Goal: Task Accomplishment & Management: Use online tool/utility

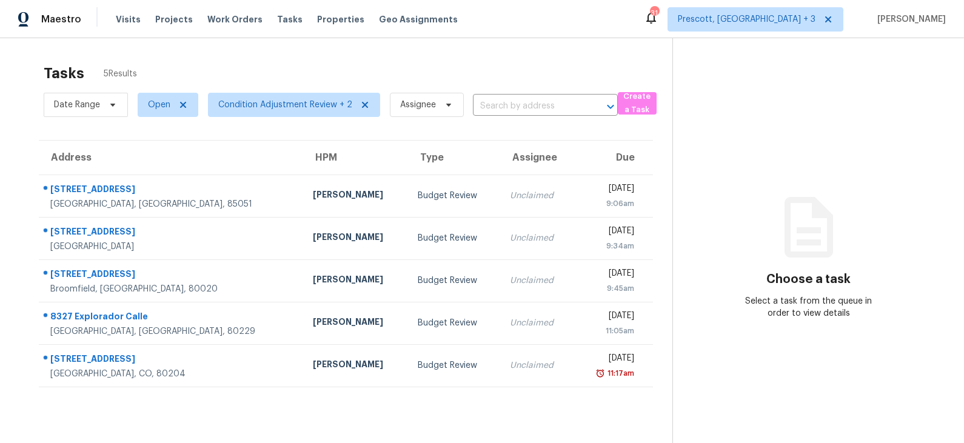
click at [313, 189] on div "Jeremy Van Kirk" at bounding box center [355, 196] width 85 height 15
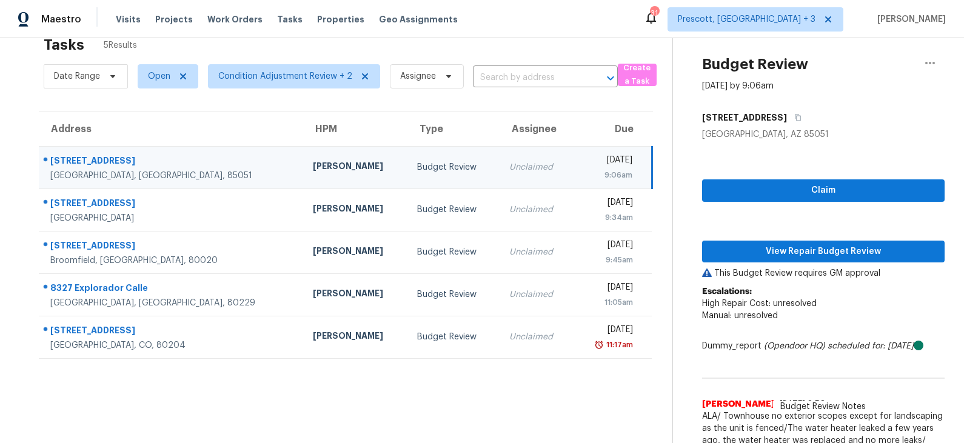
scroll to position [34, 0]
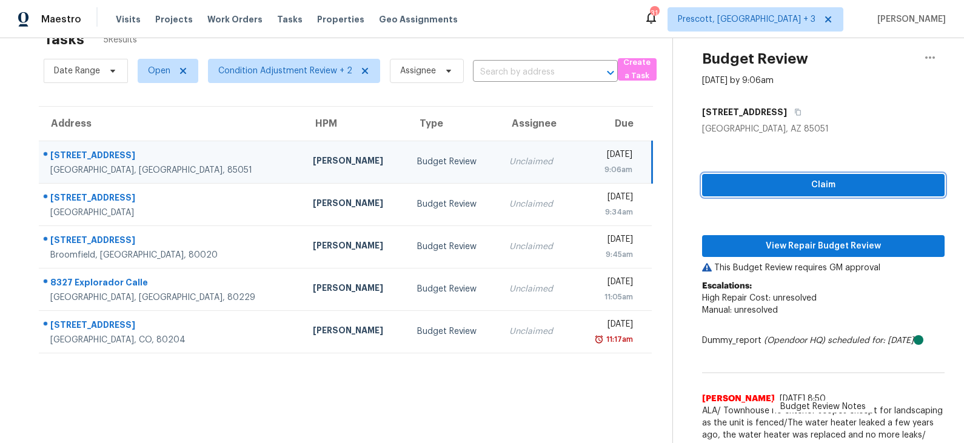
click at [743, 189] on span "Claim" at bounding box center [823, 185] width 223 height 15
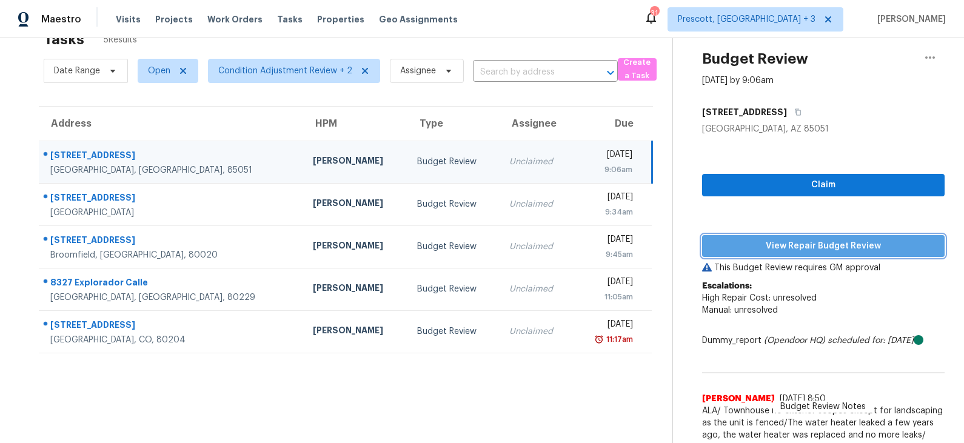
click at [750, 245] on span "View Repair Budget Review" at bounding box center [823, 246] width 223 height 15
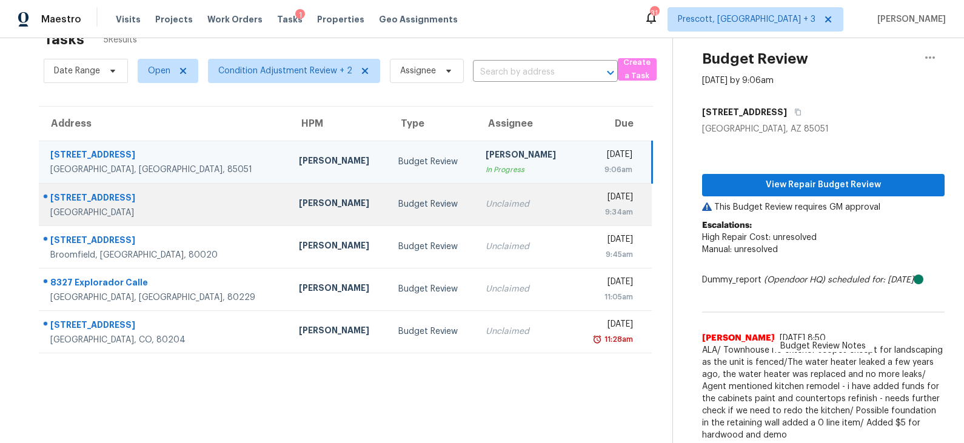
click at [398, 207] on div "Budget Review" at bounding box center [432, 204] width 68 height 12
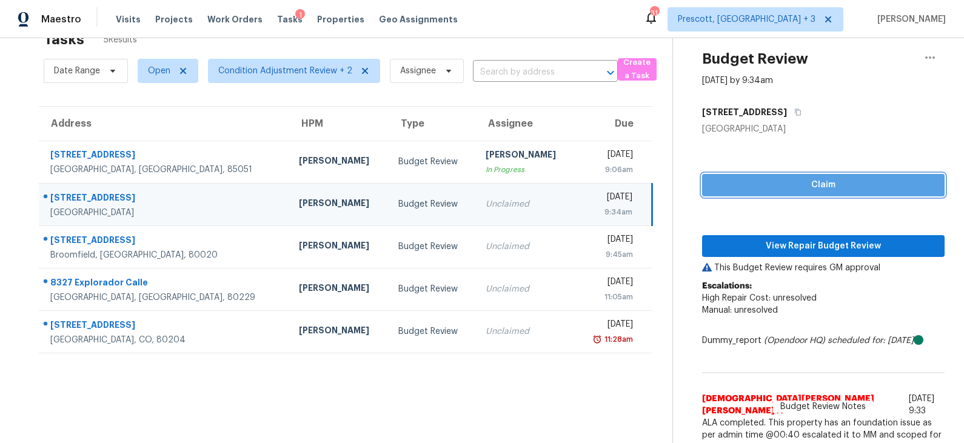
click at [750, 187] on span "Claim" at bounding box center [823, 185] width 223 height 15
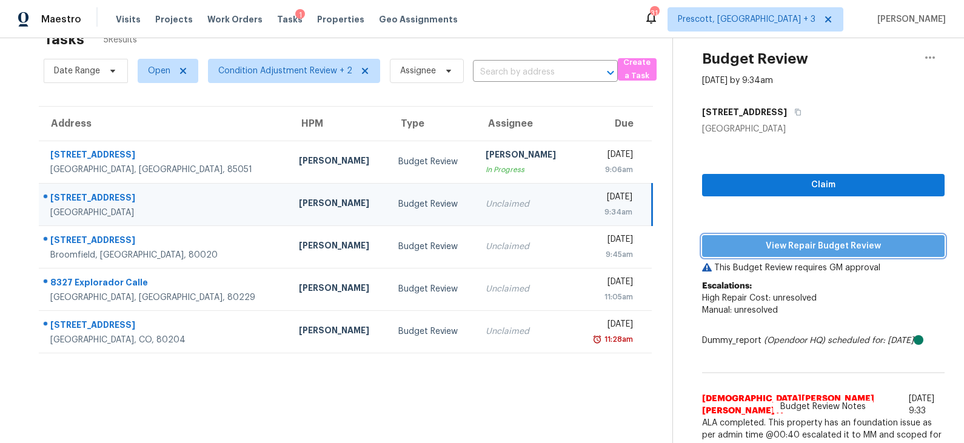
click at [755, 243] on span "View Repair Budget Review" at bounding box center [823, 246] width 223 height 15
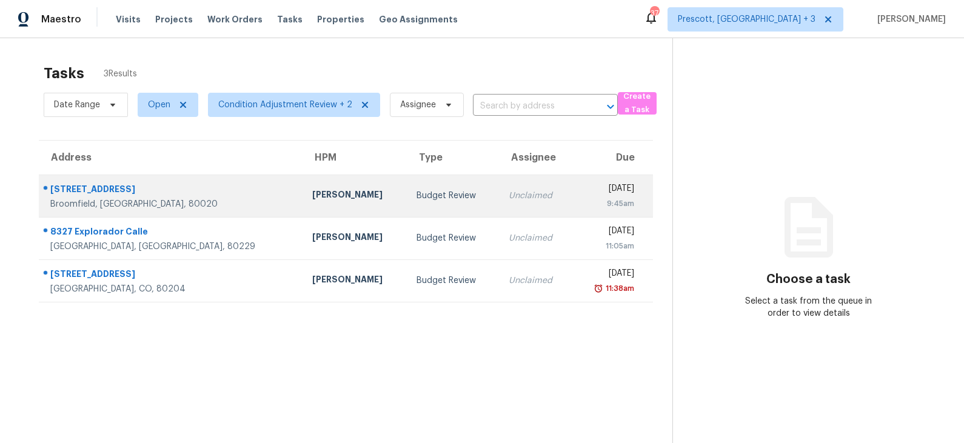
click at [407, 192] on td "Budget Review" at bounding box center [453, 196] width 92 height 42
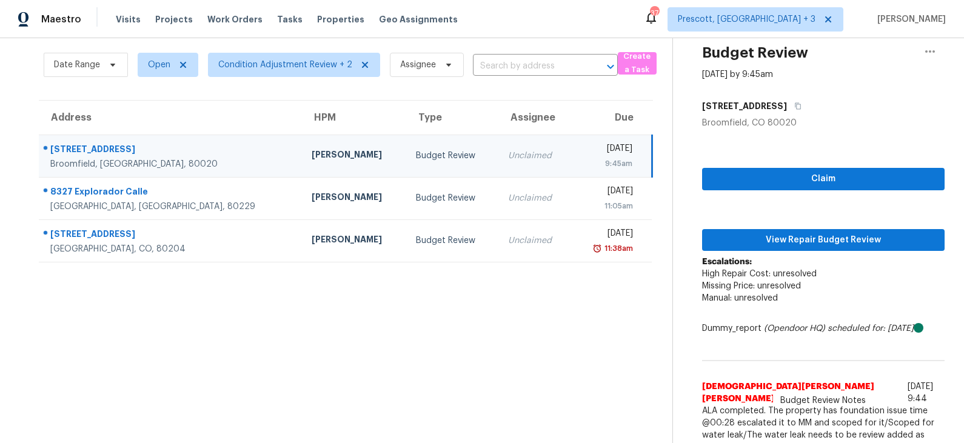
scroll to position [44, 0]
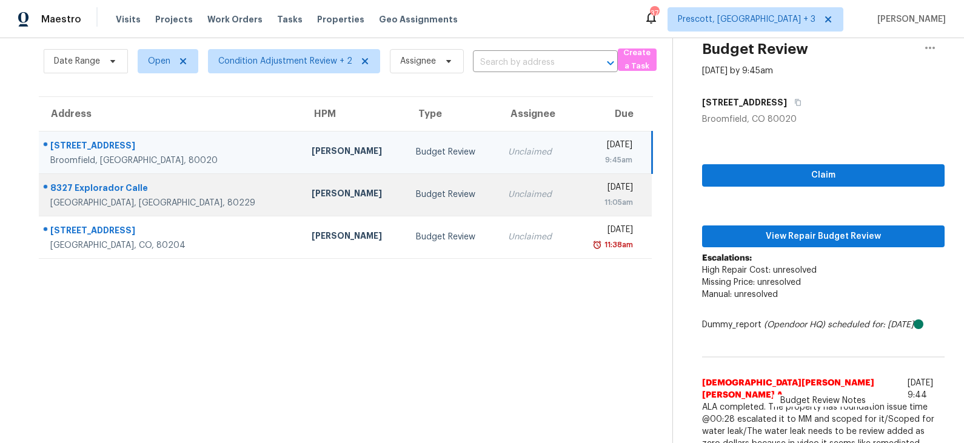
click at [416, 196] on div "Budget Review" at bounding box center [452, 195] width 72 height 12
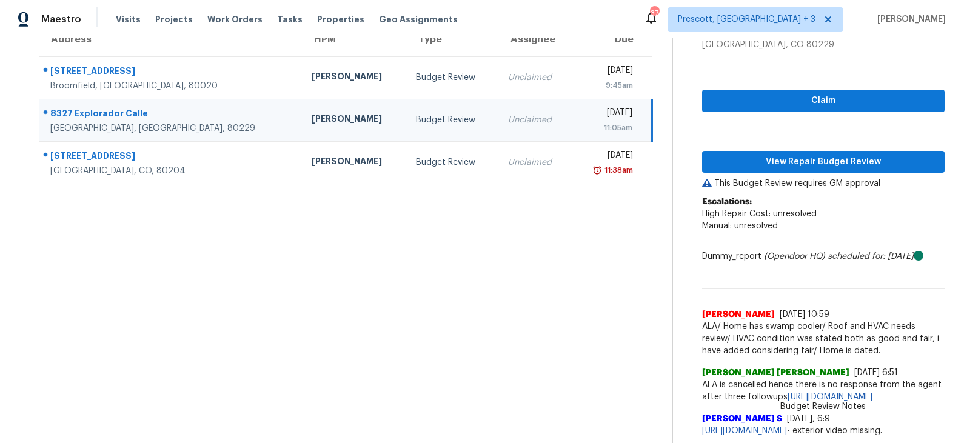
scroll to position [142, 0]
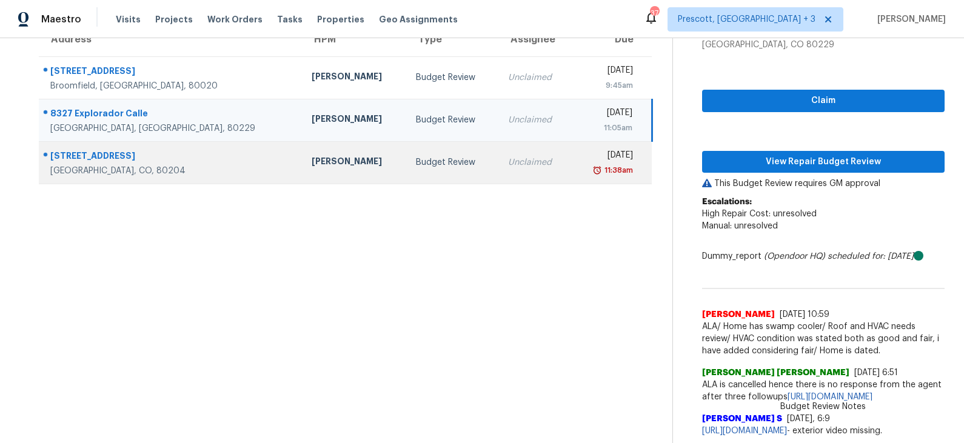
click at [312, 155] on div "[PERSON_NAME]" at bounding box center [354, 162] width 85 height 15
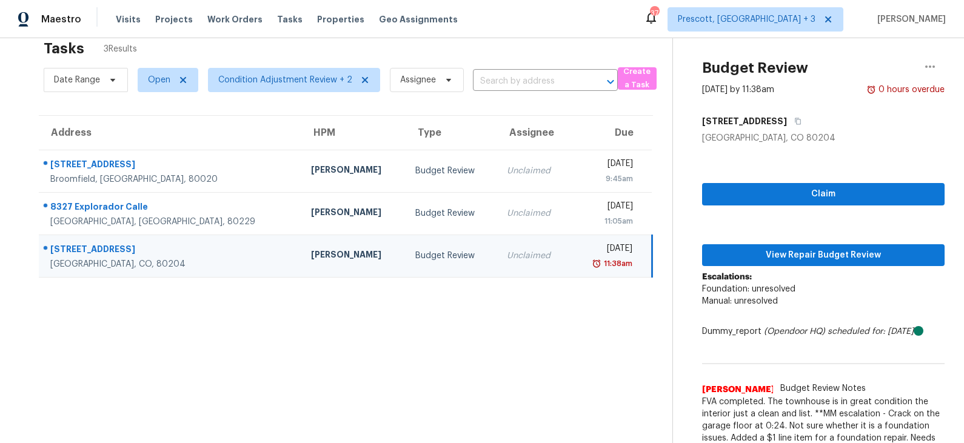
scroll to position [24, 0]
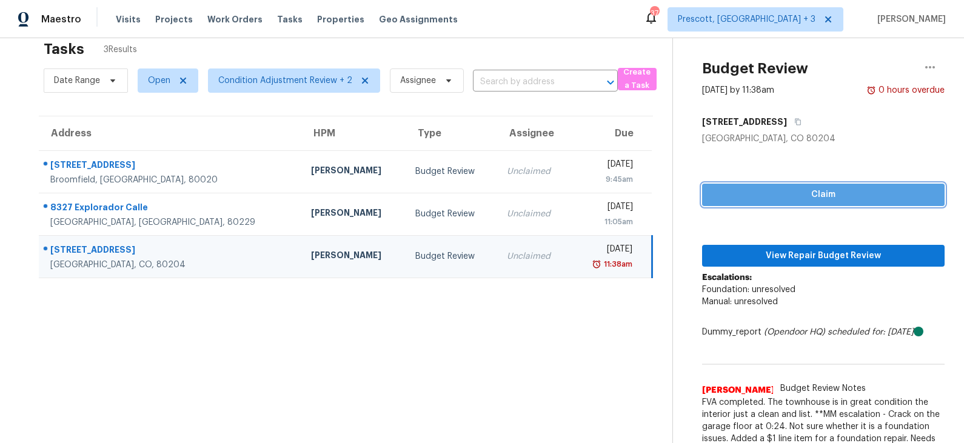
click at [779, 194] on span "Claim" at bounding box center [823, 194] width 223 height 15
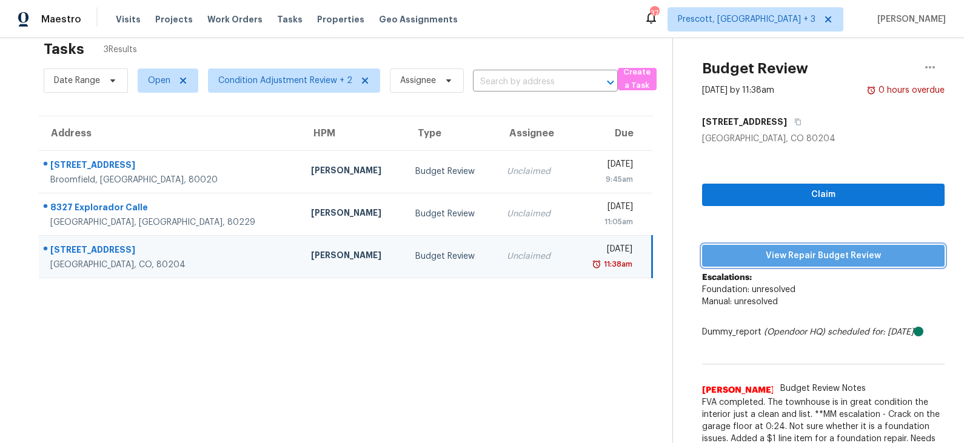
click at [780, 262] on span "View Repair Budget Review" at bounding box center [823, 256] width 223 height 15
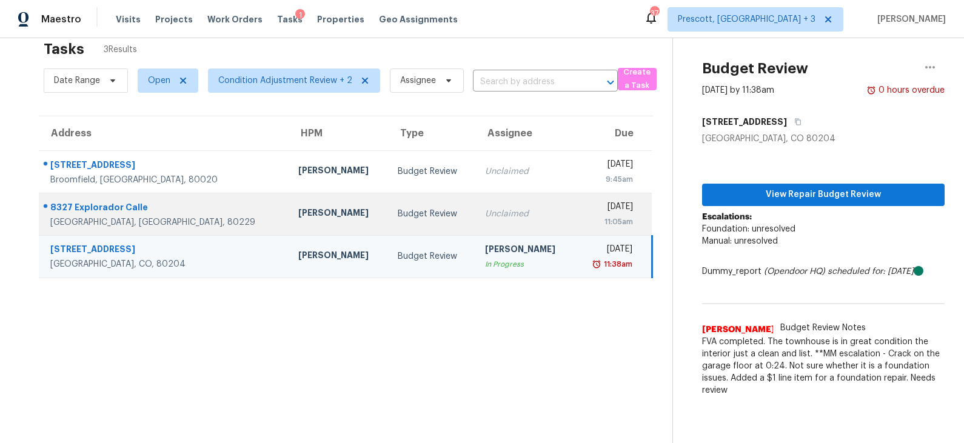
click at [398, 218] on div "Budget Review" at bounding box center [432, 214] width 68 height 12
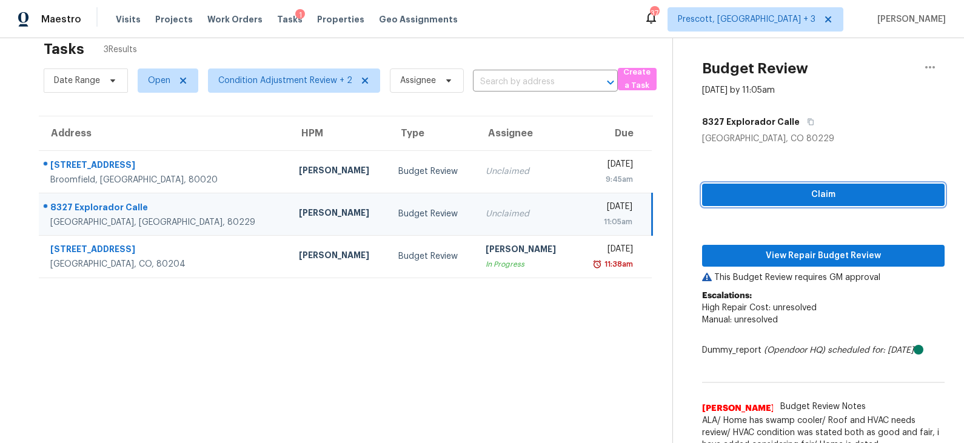
click at [798, 196] on span "Claim" at bounding box center [823, 194] width 223 height 15
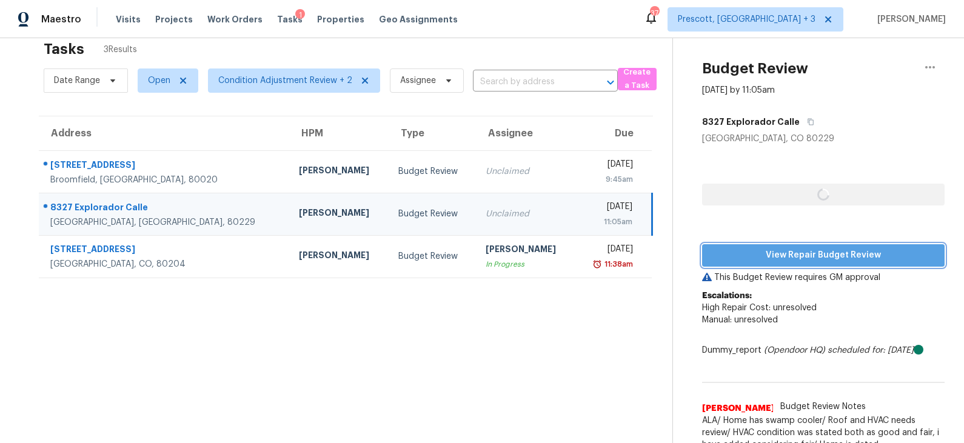
click at [781, 257] on span "View Repair Budget Review" at bounding box center [823, 255] width 223 height 15
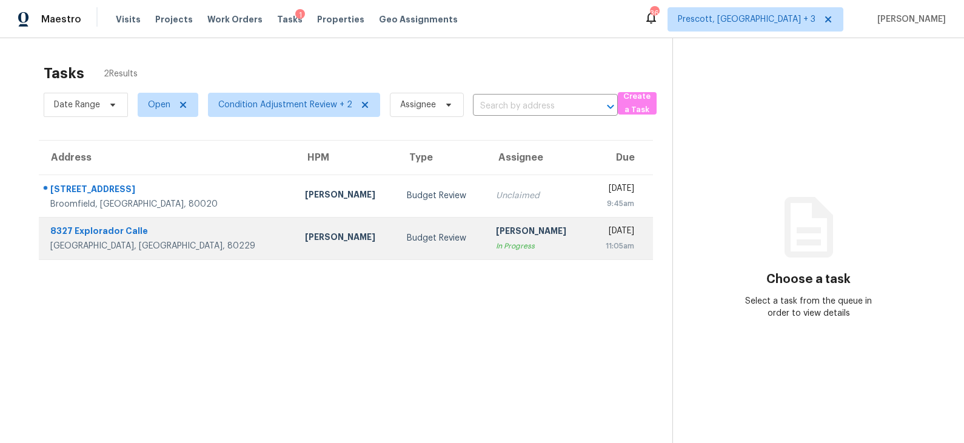
click at [496, 233] on div "[PERSON_NAME]" at bounding box center [537, 232] width 82 height 15
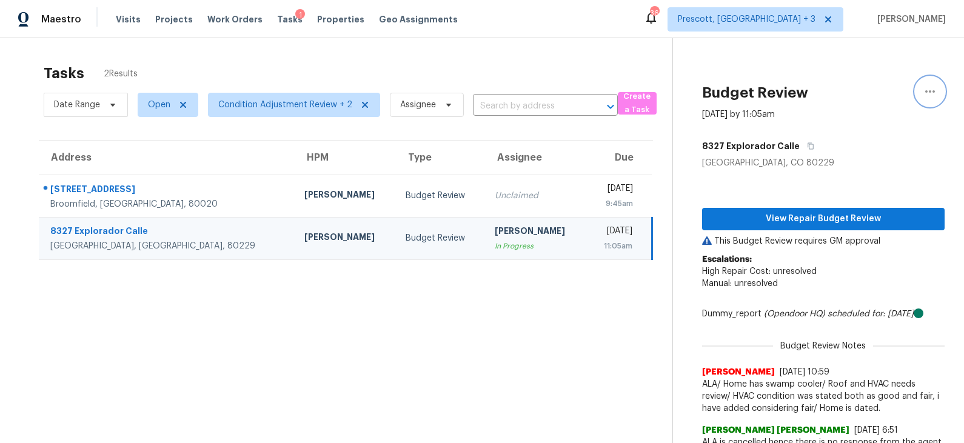
click at [936, 92] on icon "button" at bounding box center [930, 91] width 15 height 15
click at [873, 98] on div "Unclaim this task" at bounding box center [860, 94] width 95 height 12
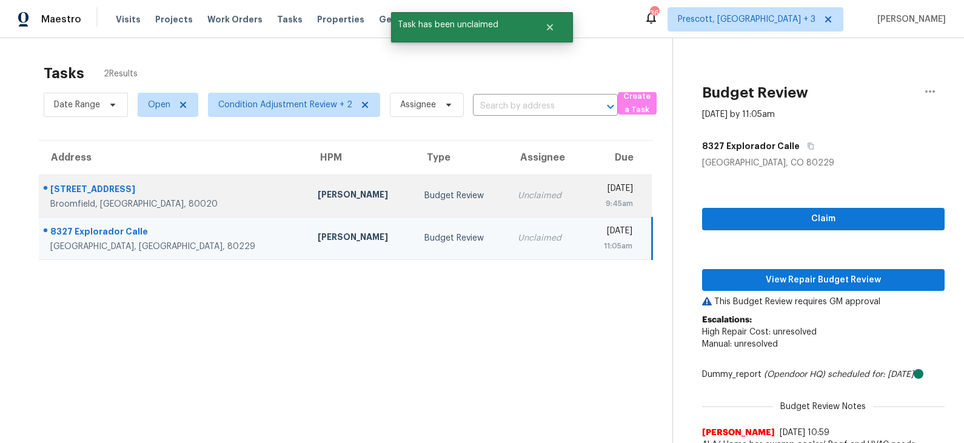
click at [424, 193] on div "Budget Review" at bounding box center [461, 196] width 75 height 12
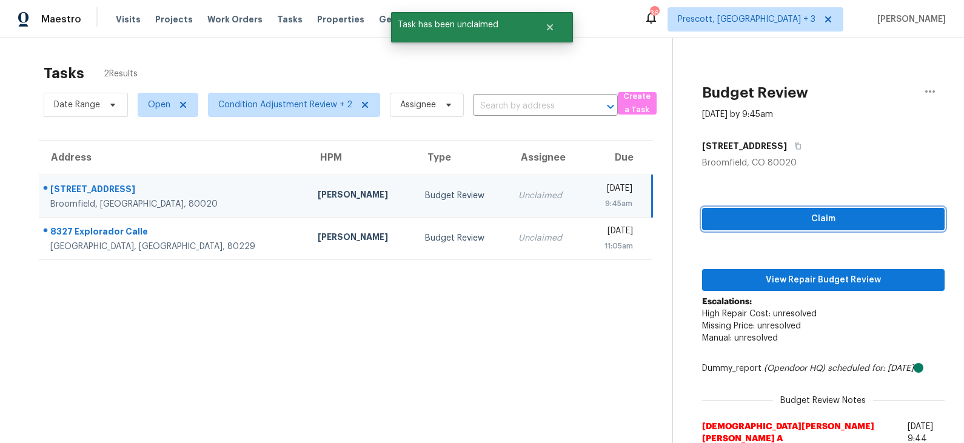
click at [810, 219] on span "Claim" at bounding box center [823, 219] width 223 height 15
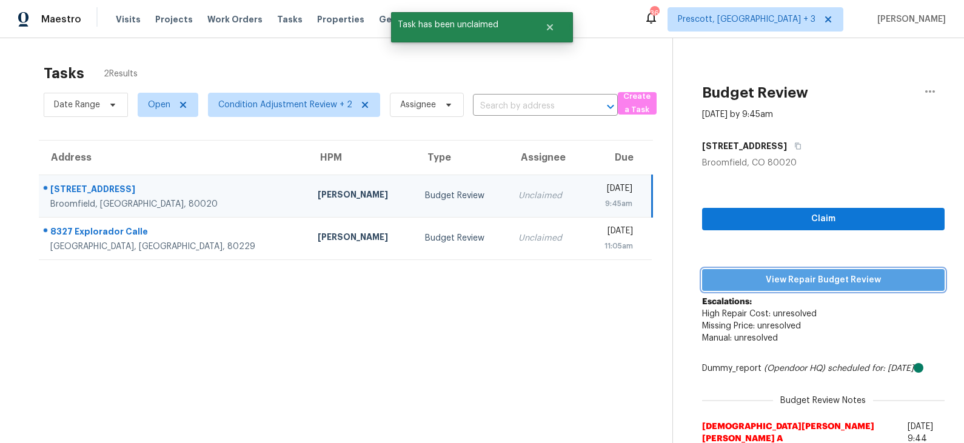
click at [795, 276] on span "View Repair Budget Review" at bounding box center [823, 280] width 223 height 15
